Goal: Task Accomplishment & Management: Complete application form

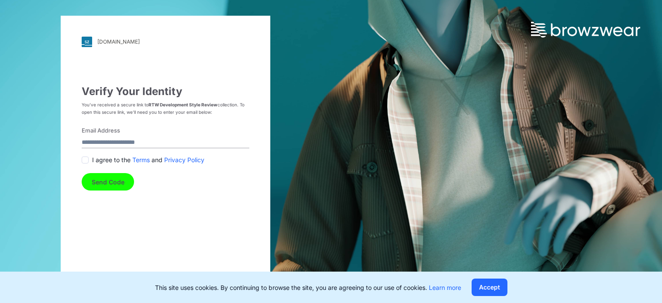
click at [86, 161] on span at bounding box center [85, 160] width 7 height 7
click at [106, 180] on button "Send Code" at bounding box center [108, 181] width 52 height 17
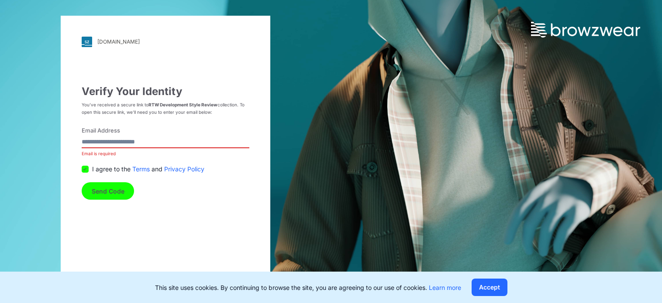
click at [110, 193] on button "Send Code" at bounding box center [108, 190] width 52 height 17
click at [490, 290] on button "Accept" at bounding box center [489, 287] width 36 height 17
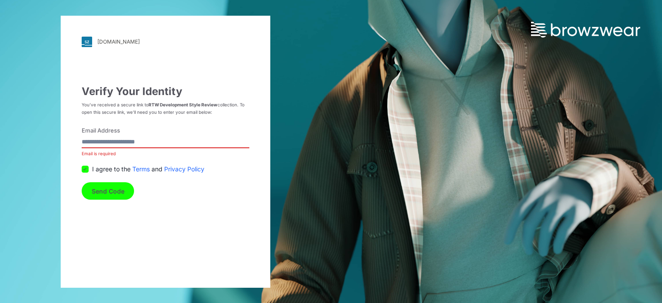
click at [110, 195] on button "Send Code" at bounding box center [108, 190] width 52 height 17
click at [112, 144] on input "Email Address" at bounding box center [166, 143] width 168 height 12
type input "**********"
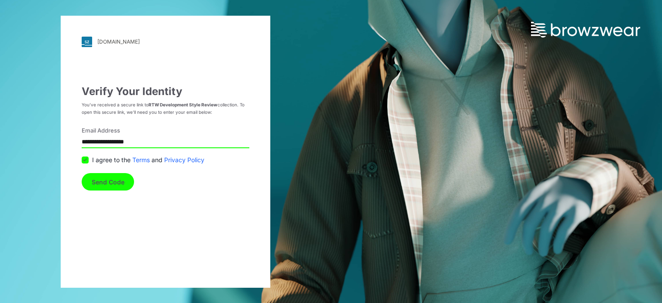
click at [114, 178] on button "Send Code" at bounding box center [108, 181] width 52 height 17
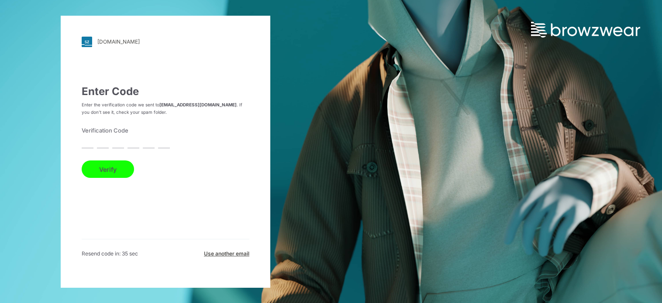
click at [124, 143] on form "Verification Code Verify" at bounding box center [166, 153] width 168 height 52
click at [86, 144] on input "text" at bounding box center [88, 143] width 12 height 12
paste input "*"
type input "*"
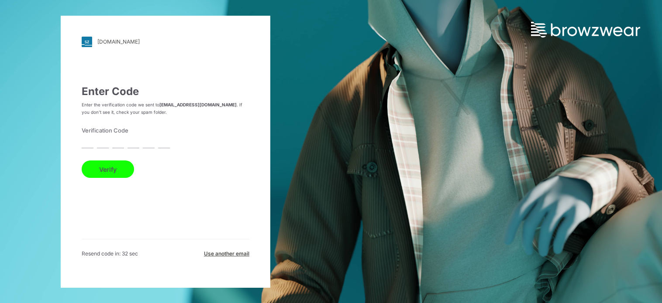
type input "*"
click at [114, 170] on button "Verify" at bounding box center [108, 169] width 52 height 17
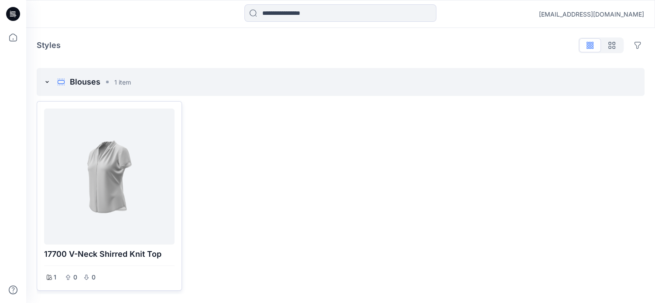
click at [111, 184] on div at bounding box center [110, 176] width 124 height 129
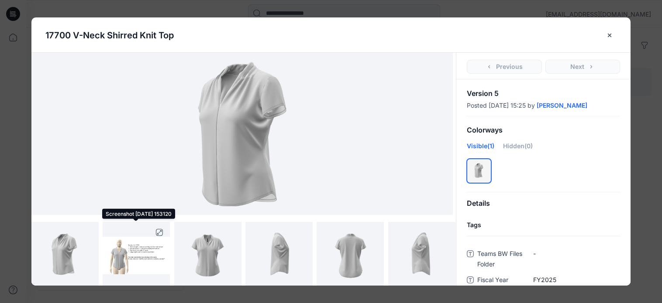
click at [130, 257] on img at bounding box center [136, 255] width 67 height 37
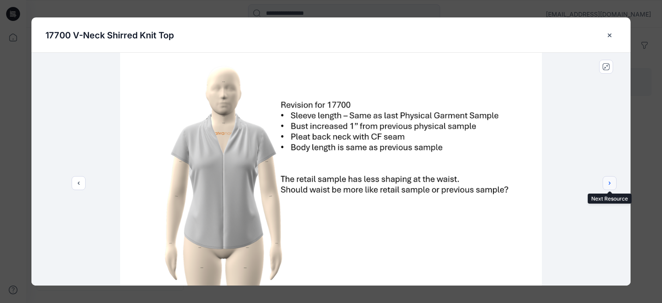
click at [608, 185] on icon "next" at bounding box center [609, 183] width 7 height 7
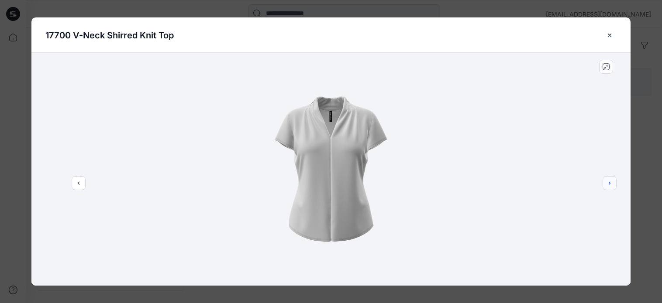
click at [608, 185] on icon "next" at bounding box center [609, 183] width 7 height 7
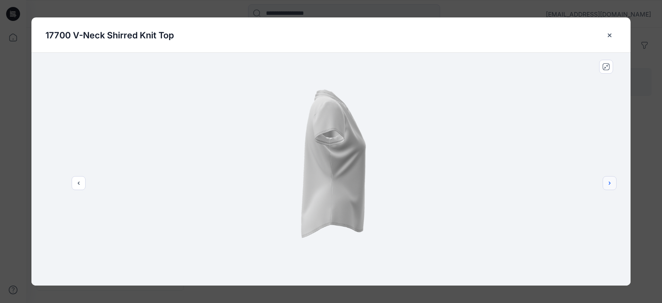
click at [608, 185] on icon "next" at bounding box center [609, 183] width 7 height 7
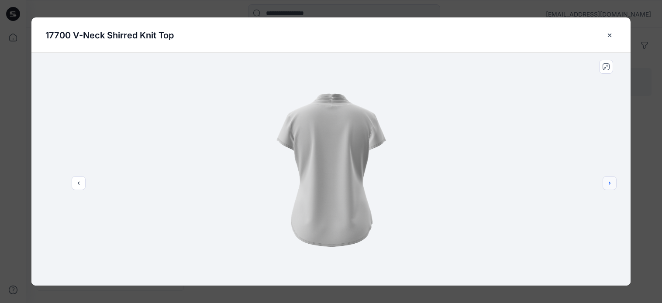
click at [608, 185] on icon "next" at bounding box center [609, 183] width 7 height 7
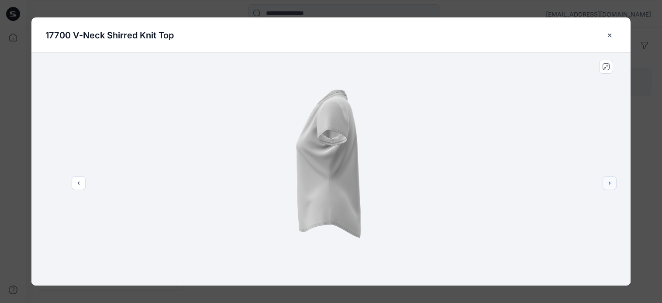
click at [608, 185] on icon "next" at bounding box center [609, 183] width 7 height 7
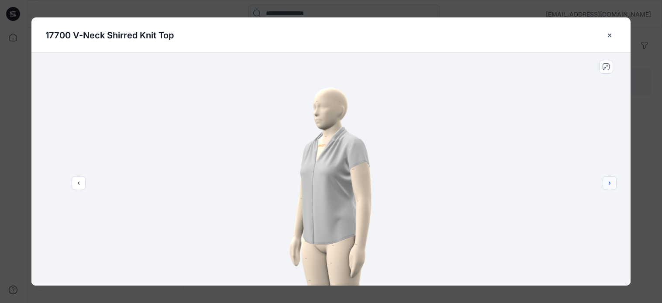
click at [608, 184] on icon "next" at bounding box center [609, 183] width 7 height 7
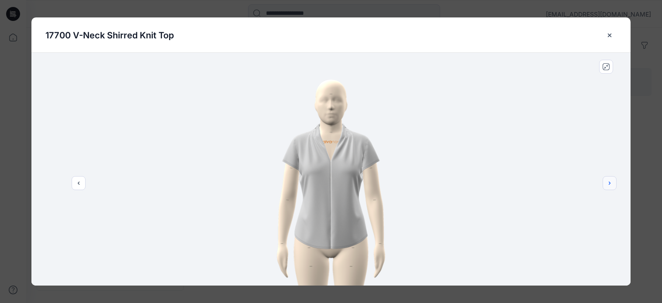
click at [608, 183] on icon "next" at bounding box center [609, 183] width 7 height 7
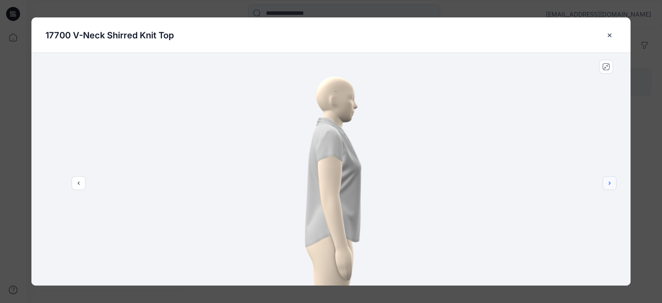
click at [608, 183] on icon "next" at bounding box center [609, 183] width 7 height 7
